Goal: Go to known website: Access a specific website the user already knows

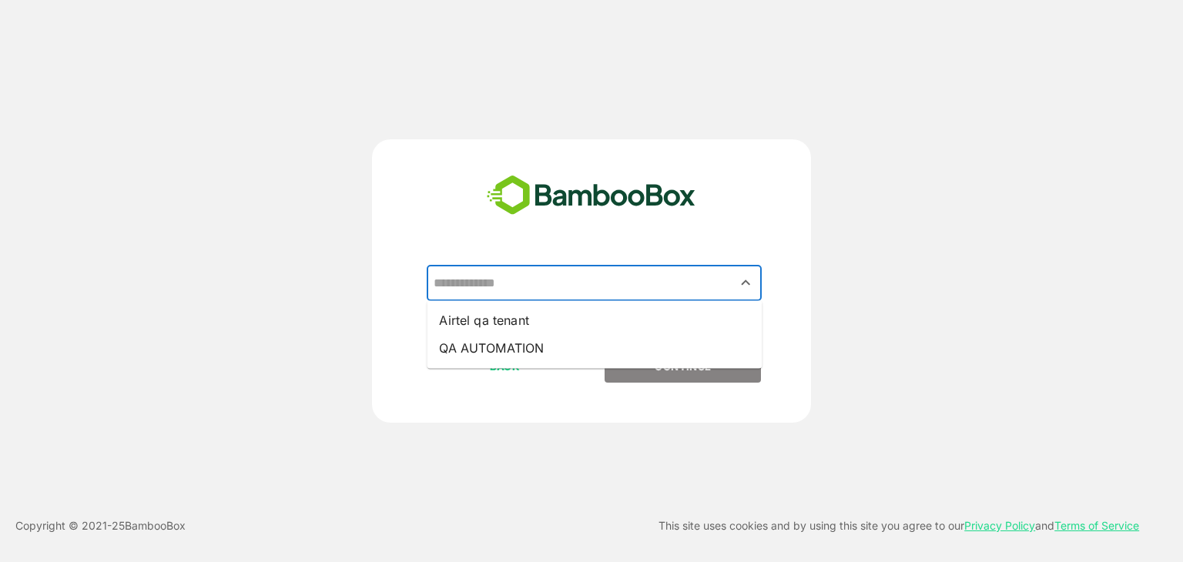
click at [581, 282] on input "text" at bounding box center [594, 283] width 329 height 29
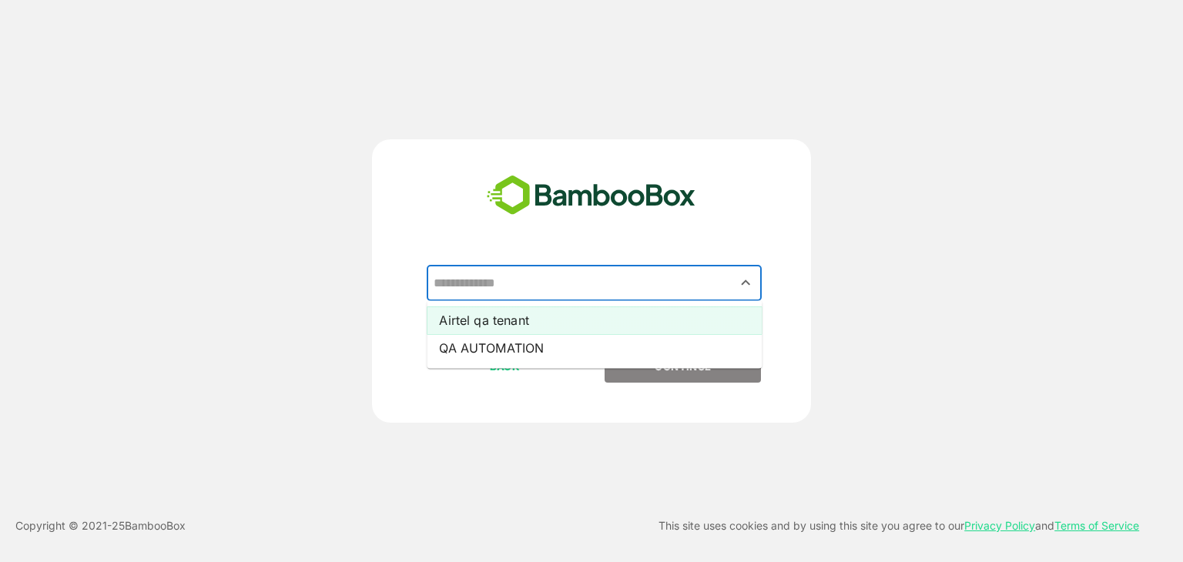
click at [547, 315] on li "Airtel qa tenant" at bounding box center [594, 320] width 335 height 28
type input "**********"
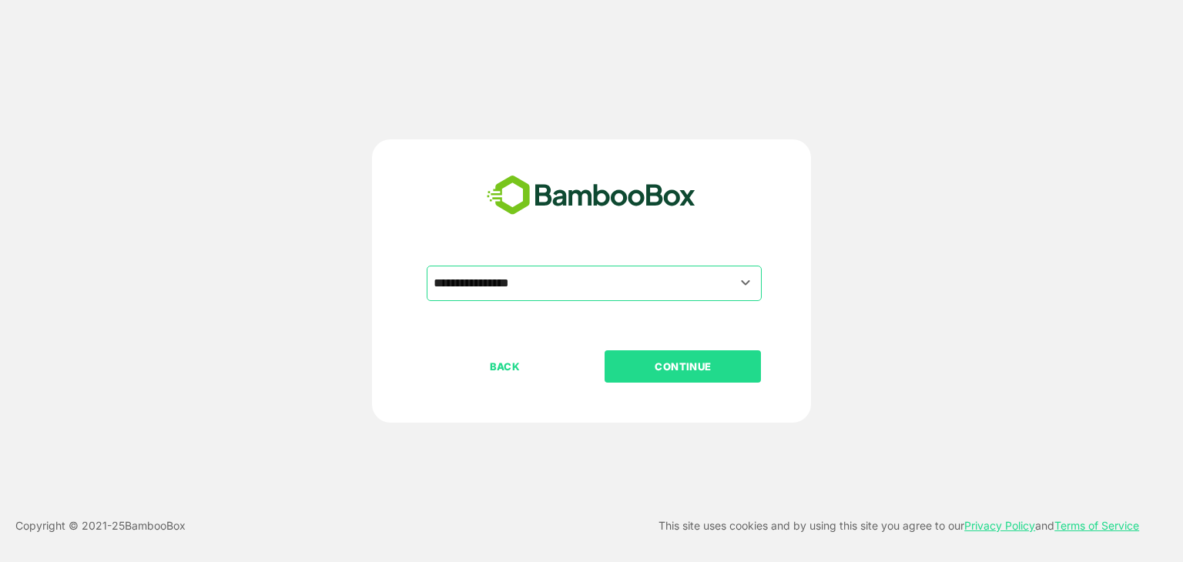
click at [647, 366] on p "CONTINUE" at bounding box center [683, 366] width 154 height 17
click at [699, 372] on p "CONTINUE" at bounding box center [683, 366] width 154 height 17
click at [704, 374] on p "CONTINUE" at bounding box center [683, 366] width 154 height 17
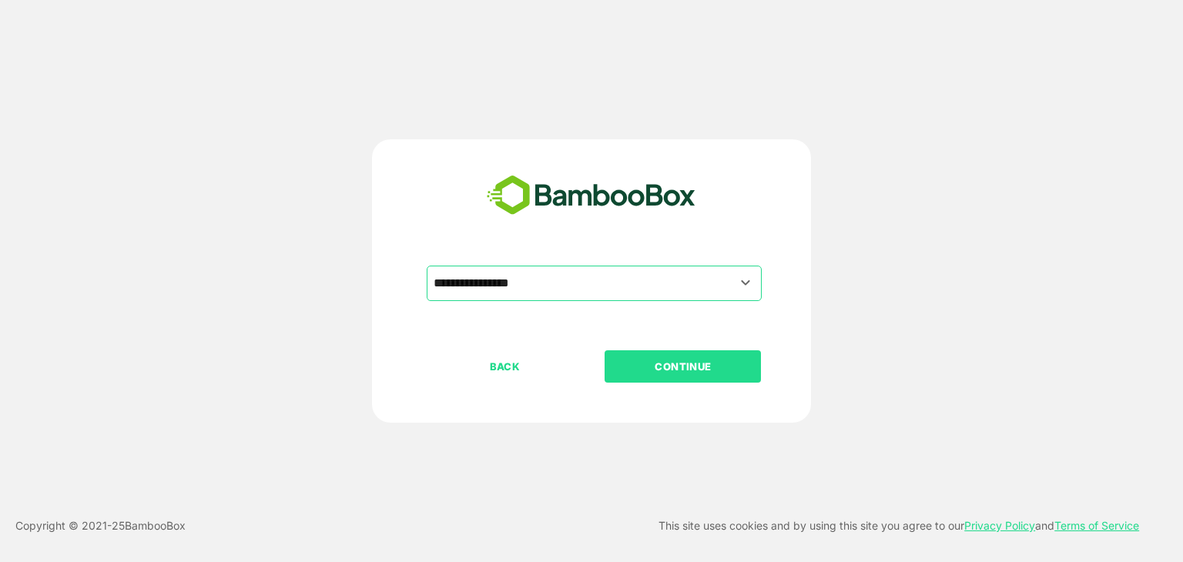
click at [704, 374] on p "CONTINUE" at bounding box center [683, 366] width 154 height 17
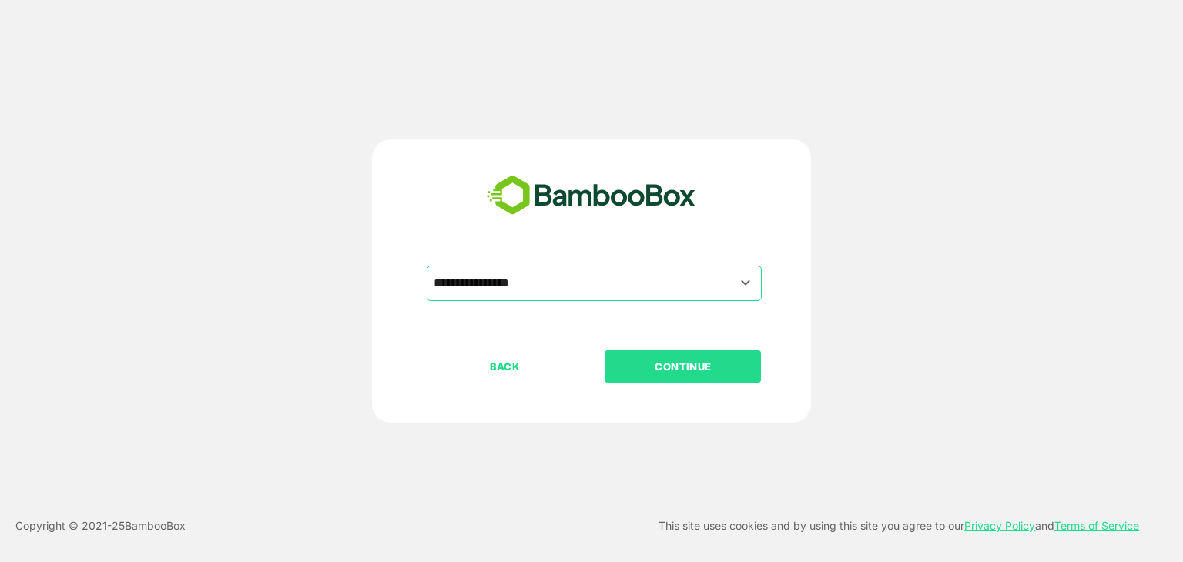
click at [704, 374] on p "CONTINUE" at bounding box center [683, 366] width 154 height 17
click at [517, 370] on p "BACK" at bounding box center [505, 366] width 154 height 17
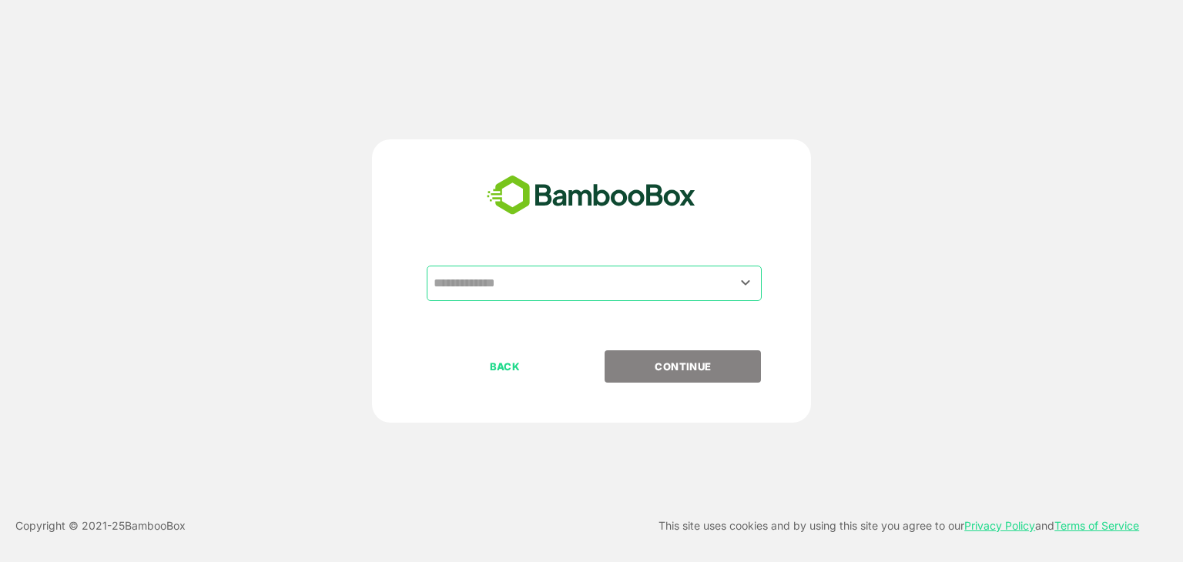
click at [514, 299] on div "​" at bounding box center [594, 283] width 335 height 35
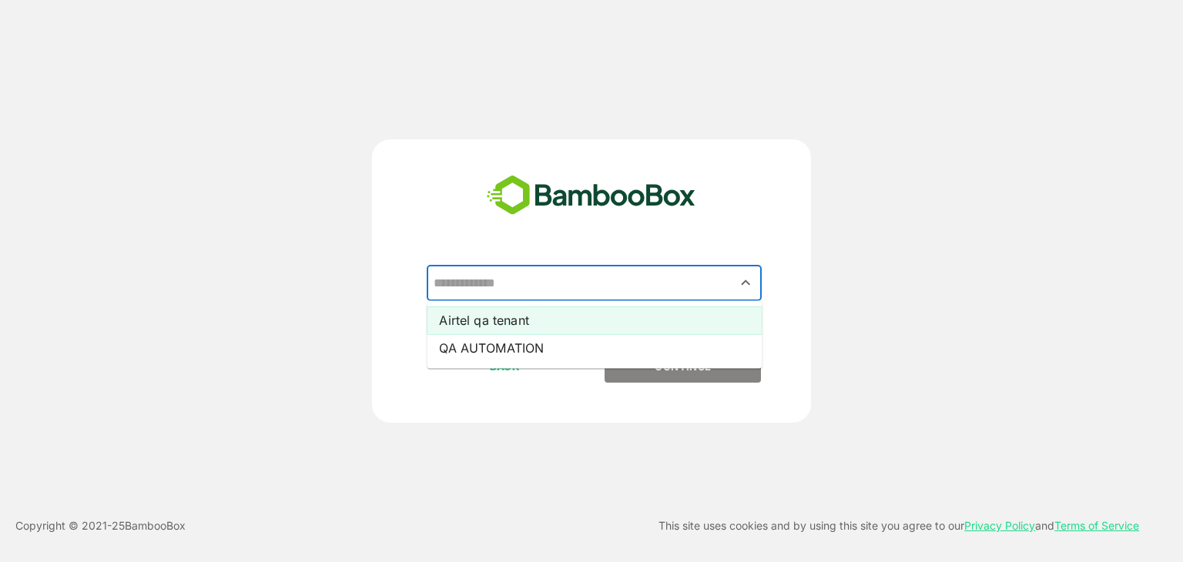
click at [490, 321] on li "Airtel qa tenant" at bounding box center [594, 320] width 335 height 28
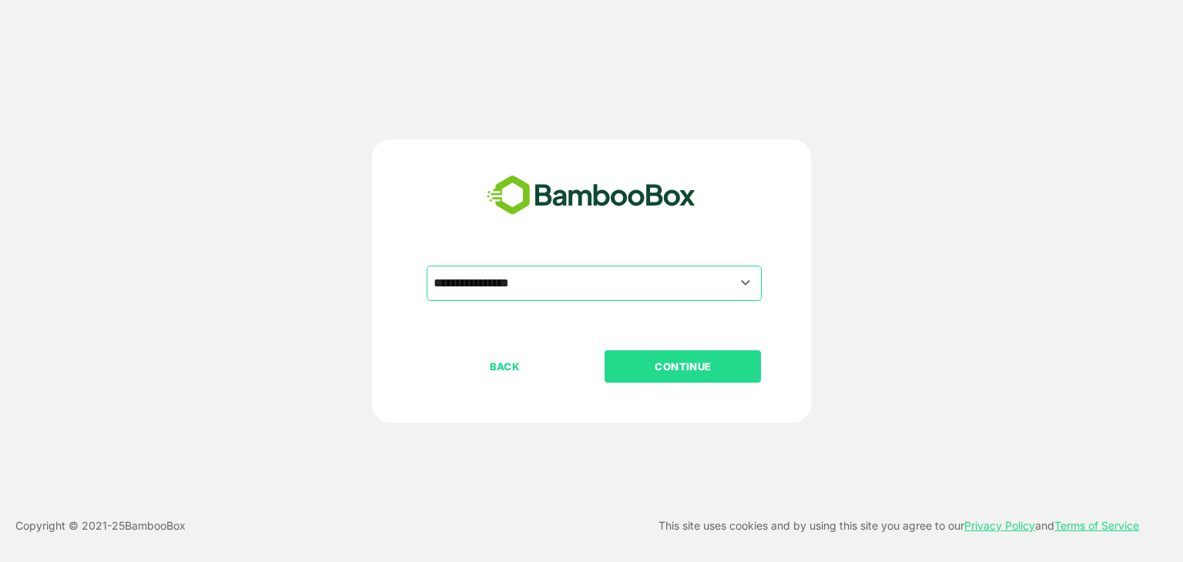
click at [674, 363] on p "CONTINUE" at bounding box center [683, 366] width 154 height 17
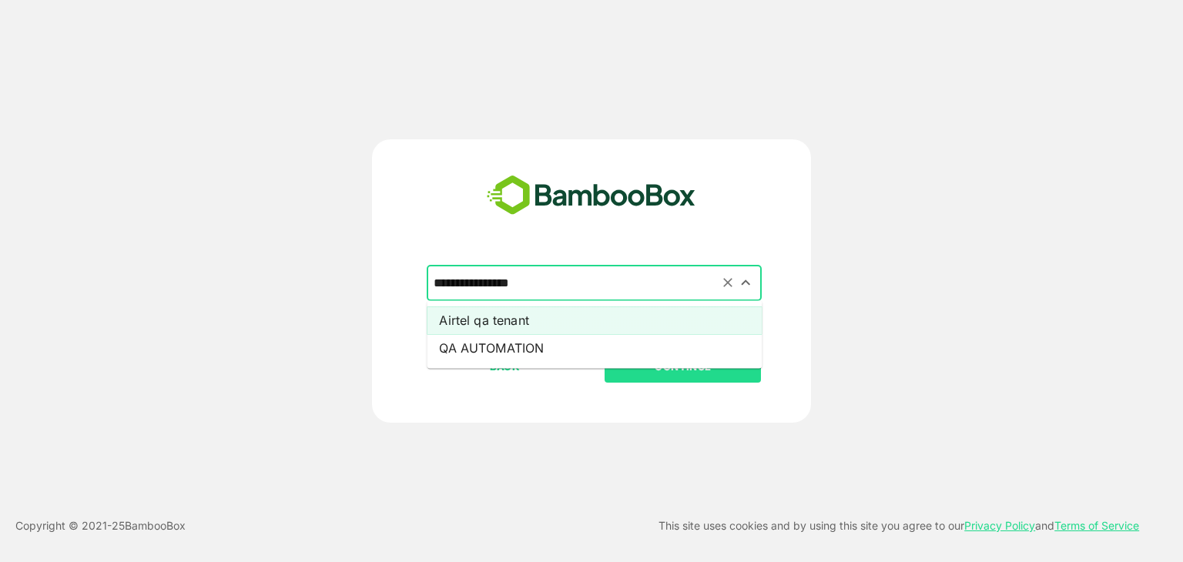
click at [539, 281] on input "**********" at bounding box center [594, 283] width 329 height 29
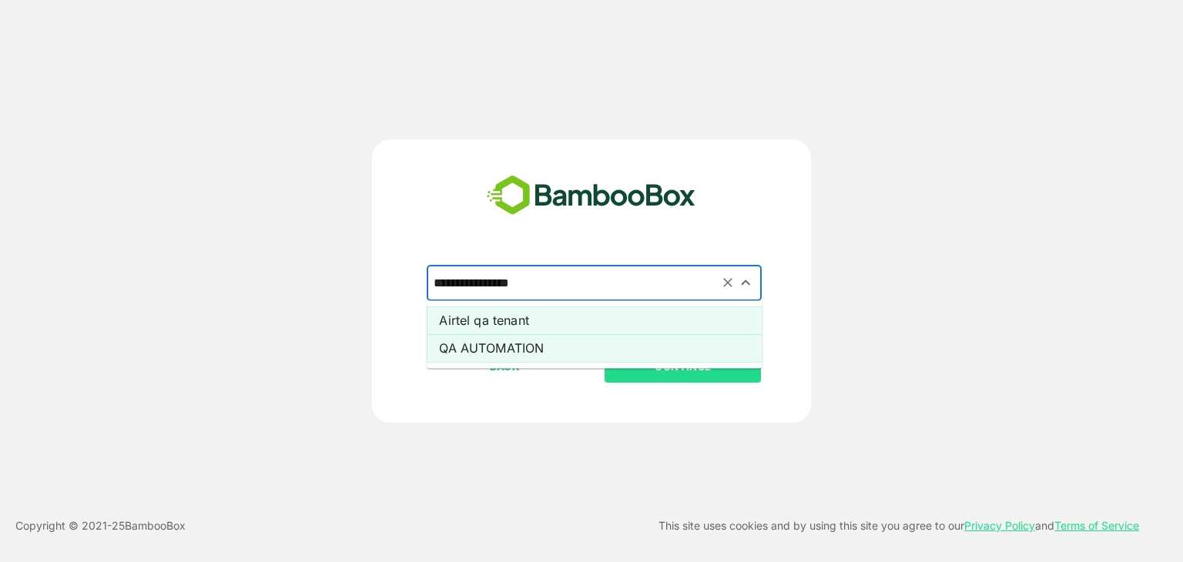
click at [502, 349] on li "QA AUTOMATION" at bounding box center [594, 348] width 335 height 28
type input "**********"
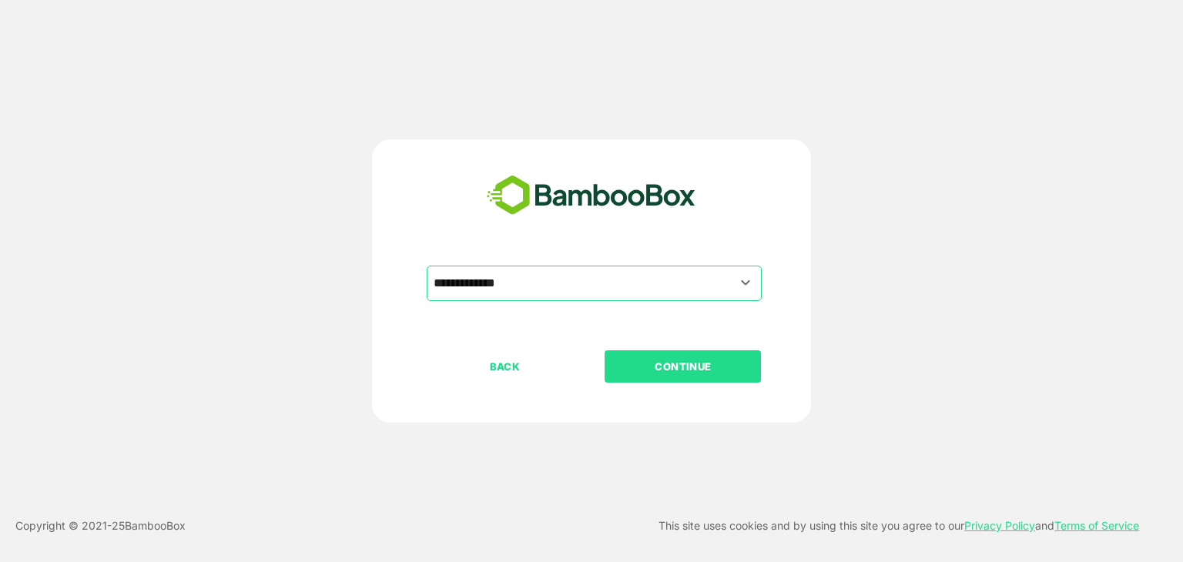
click at [694, 367] on p "CONTINUE" at bounding box center [683, 366] width 154 height 17
